Goal: Navigation & Orientation: Find specific page/section

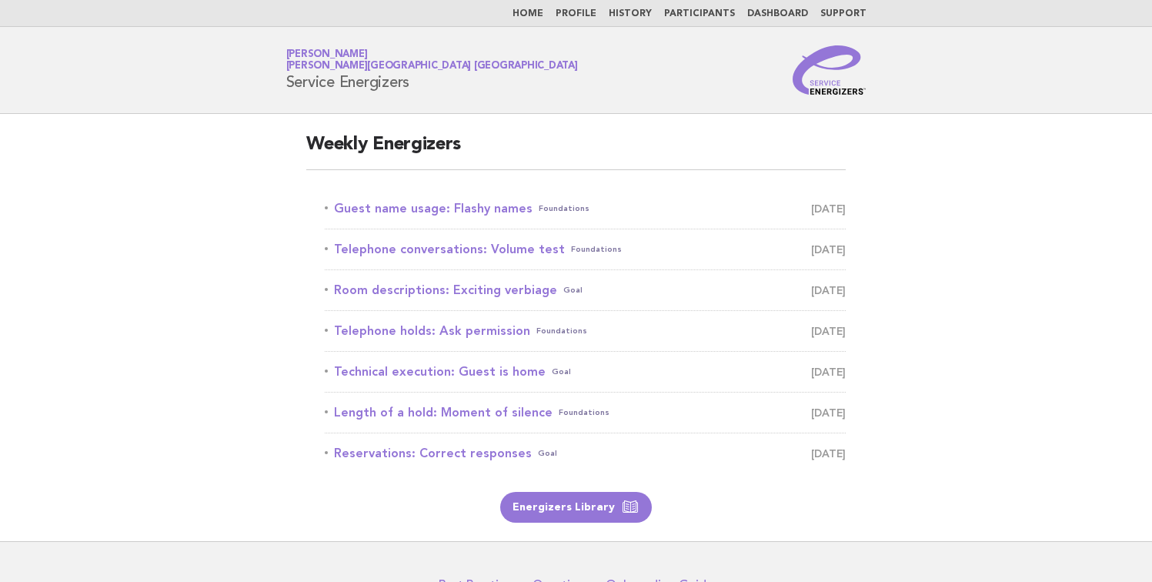
click at [596, 11] on link "Profile" at bounding box center [576, 13] width 41 height 9
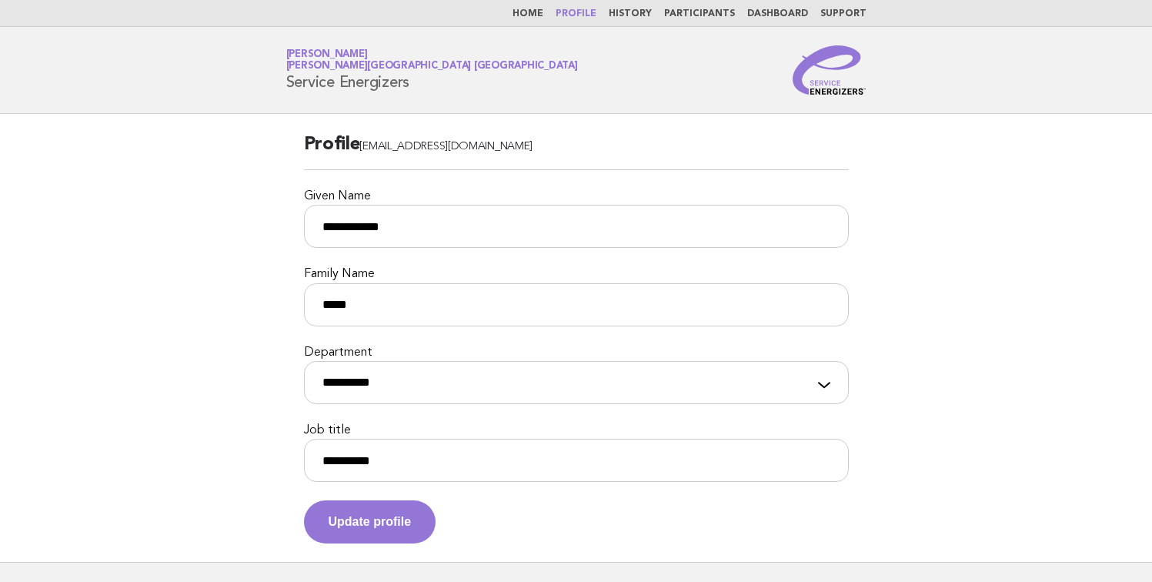
click at [652, 14] on link "History" at bounding box center [630, 13] width 43 height 9
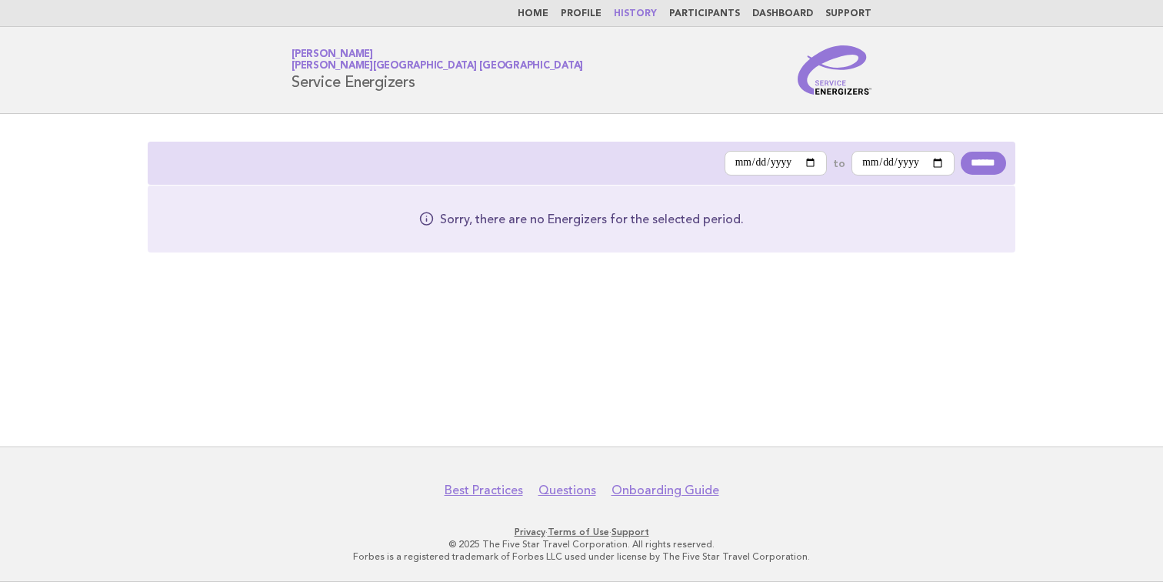
click at [549, 14] on link "Home" at bounding box center [533, 13] width 31 height 9
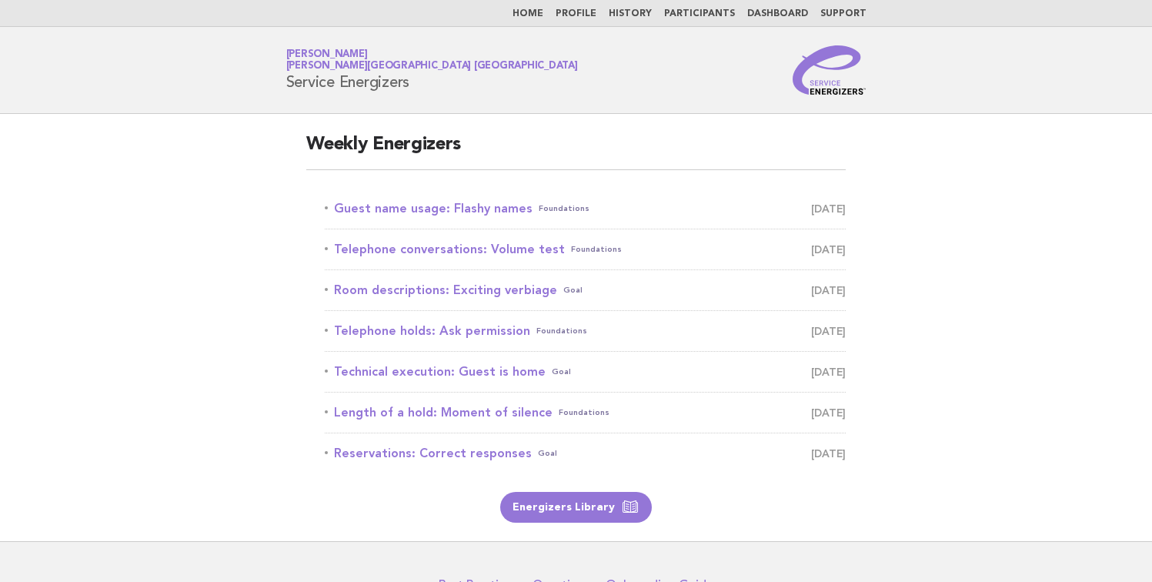
click at [246, 25] on nav "Home Profile History Participants Dashboard Support" at bounding box center [576, 13] width 1152 height 27
click at [457, 77] on div "Service Energizers Jane Elliott Pessi Zeller Hotel Los Cabos Service Energizers" at bounding box center [576, 69] width 623 height 49
click at [574, 13] on link "Profile" at bounding box center [576, 13] width 41 height 9
